Goal: Obtain resource: Download file/media

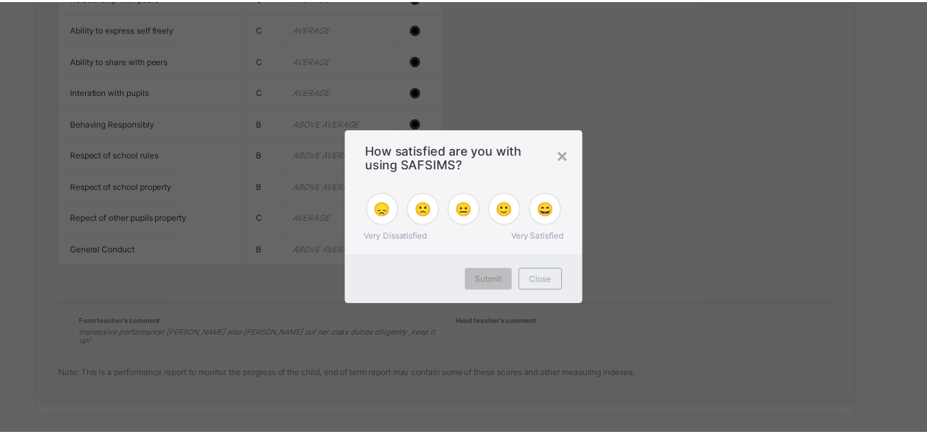
scroll to position [1501, 0]
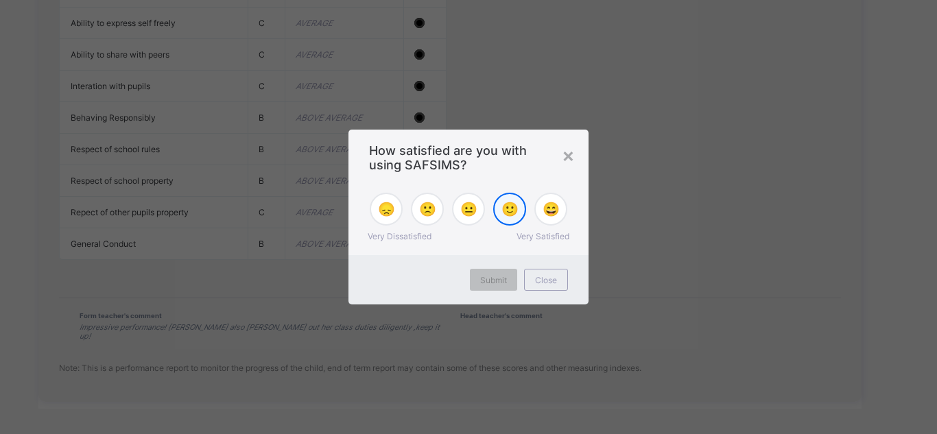
click at [516, 214] on span "🙂" at bounding box center [509, 209] width 17 height 16
click at [495, 282] on span "Submit" at bounding box center [493, 280] width 27 height 10
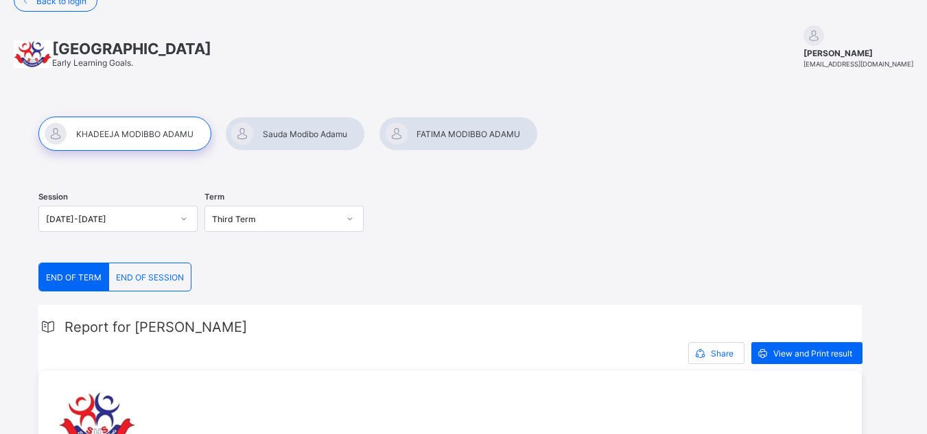
scroll to position [23, 0]
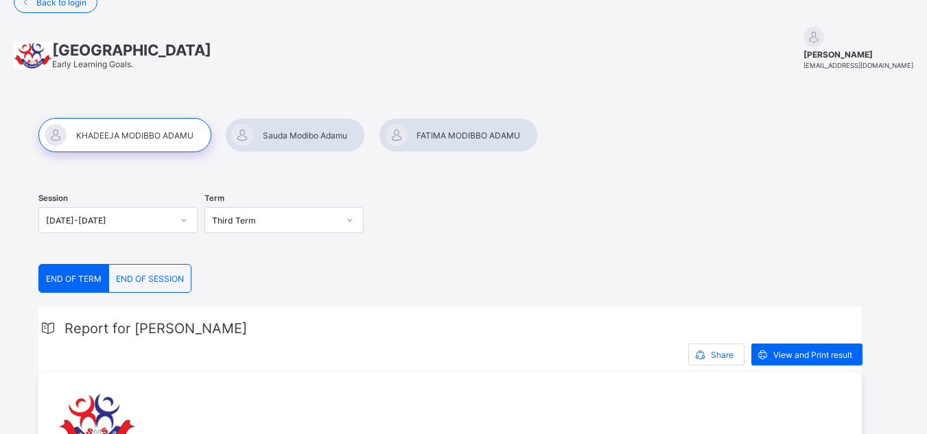
click at [299, 128] on div at bounding box center [295, 135] width 140 height 34
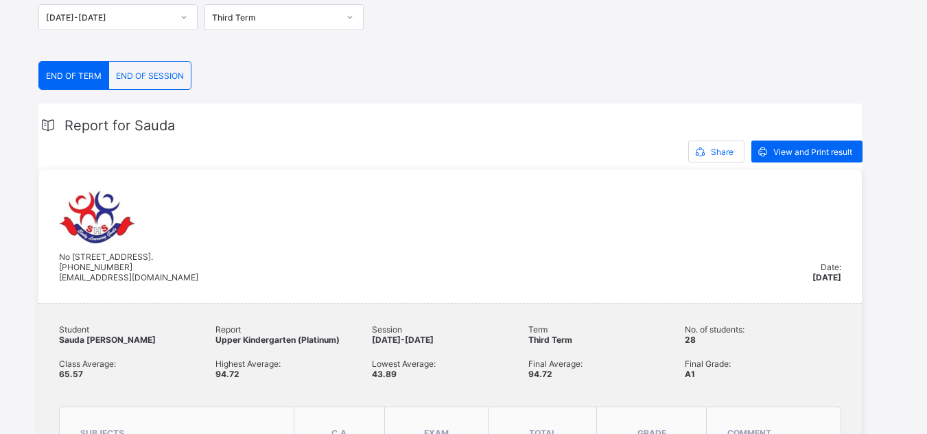
scroll to position [225, 0]
click at [440, 354] on div "Student Sauda Modibo Adamu Report Upper Kindergarten (Platinum) Session 2024-20…" at bounding box center [450, 362] width 782 height 75
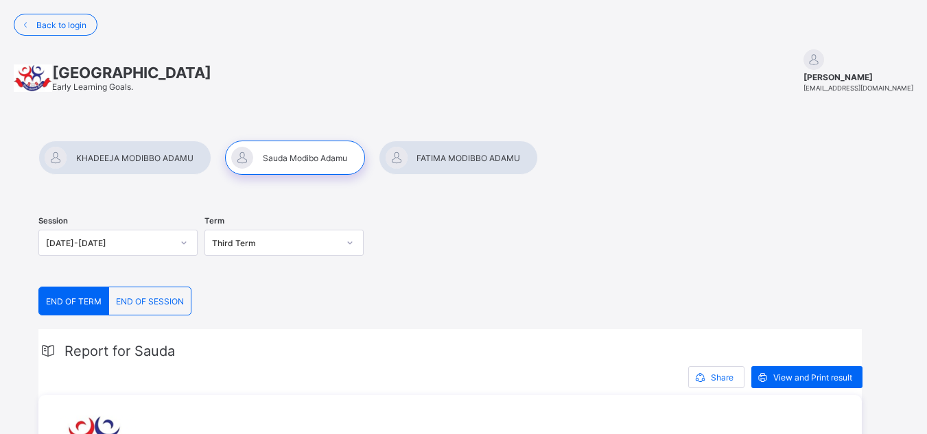
click at [453, 163] on div at bounding box center [458, 158] width 159 height 34
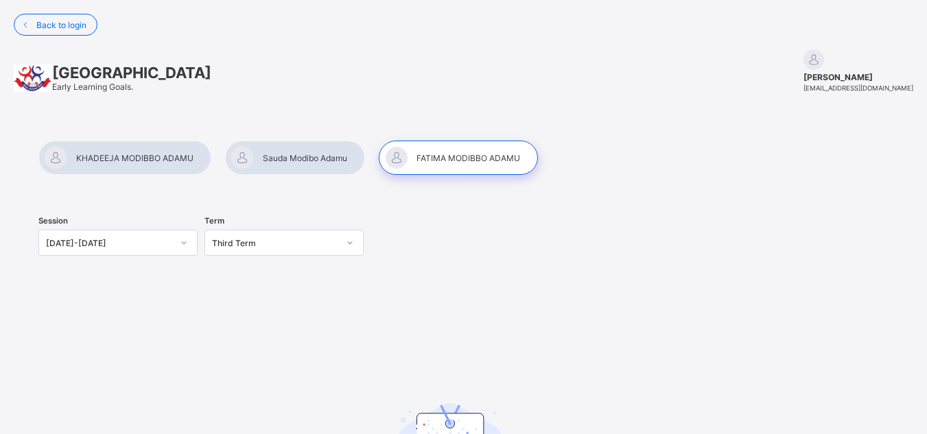
click at [172, 151] on div at bounding box center [124, 158] width 173 height 34
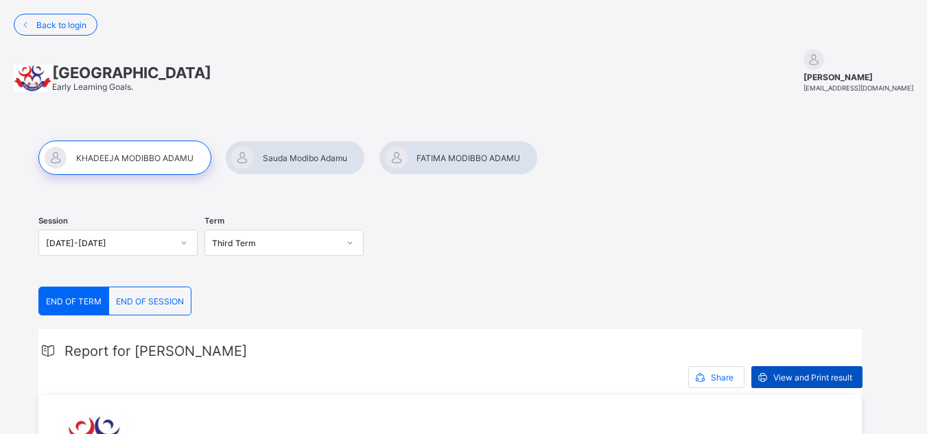
click at [800, 368] on div "View and Print result" at bounding box center [806, 377] width 111 height 22
click at [298, 155] on div at bounding box center [295, 158] width 140 height 34
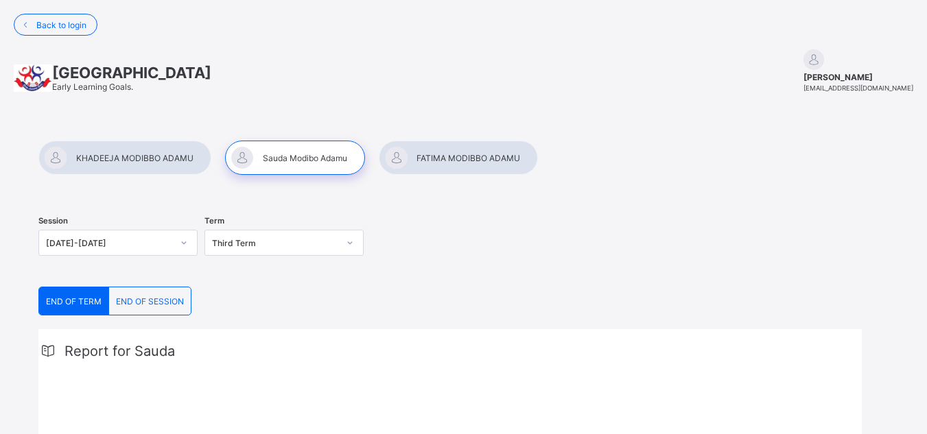
scroll to position [234, 0]
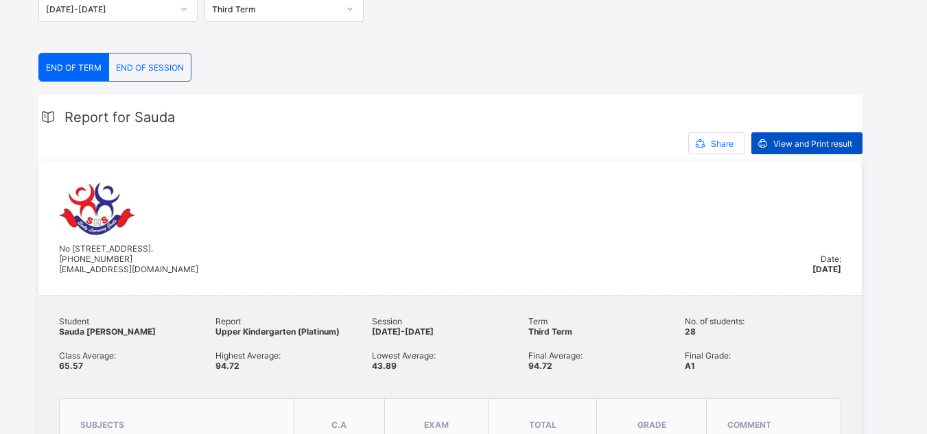
click at [822, 145] on span "View and Print result" at bounding box center [812, 144] width 79 height 10
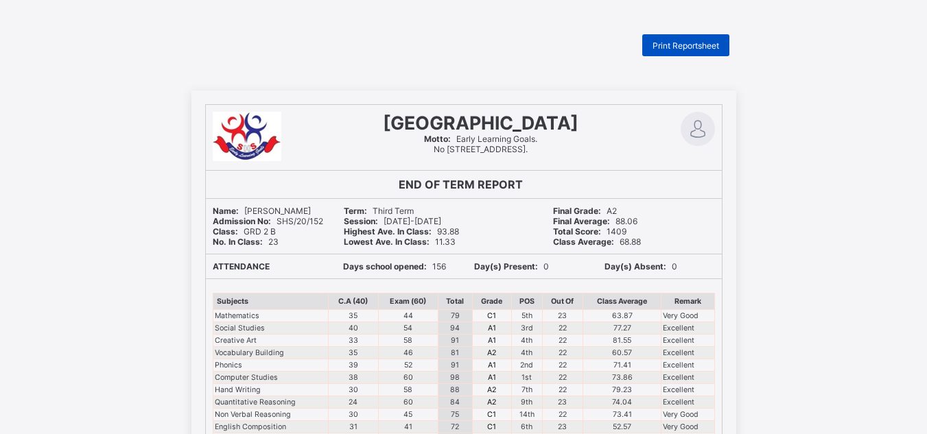
click at [690, 47] on span "Print Reportsheet" at bounding box center [685, 45] width 67 height 10
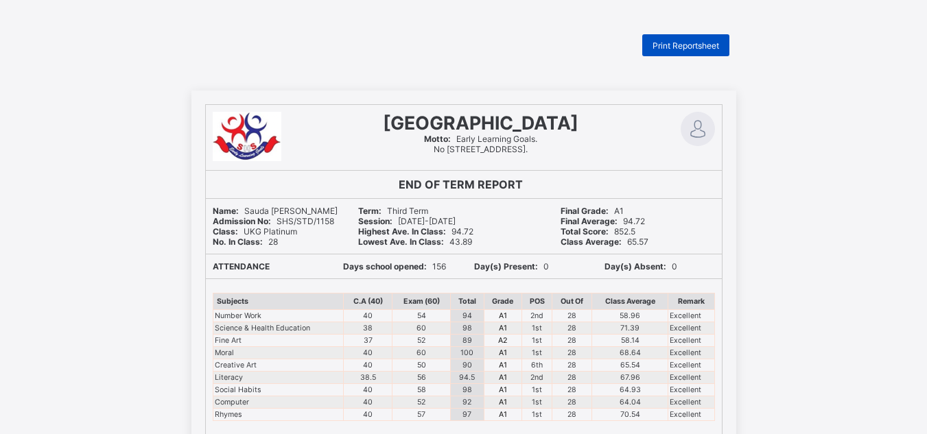
click at [678, 38] on div "Print Reportsheet" at bounding box center [685, 45] width 87 height 22
